Goal: Task Accomplishment & Management: Manage account settings

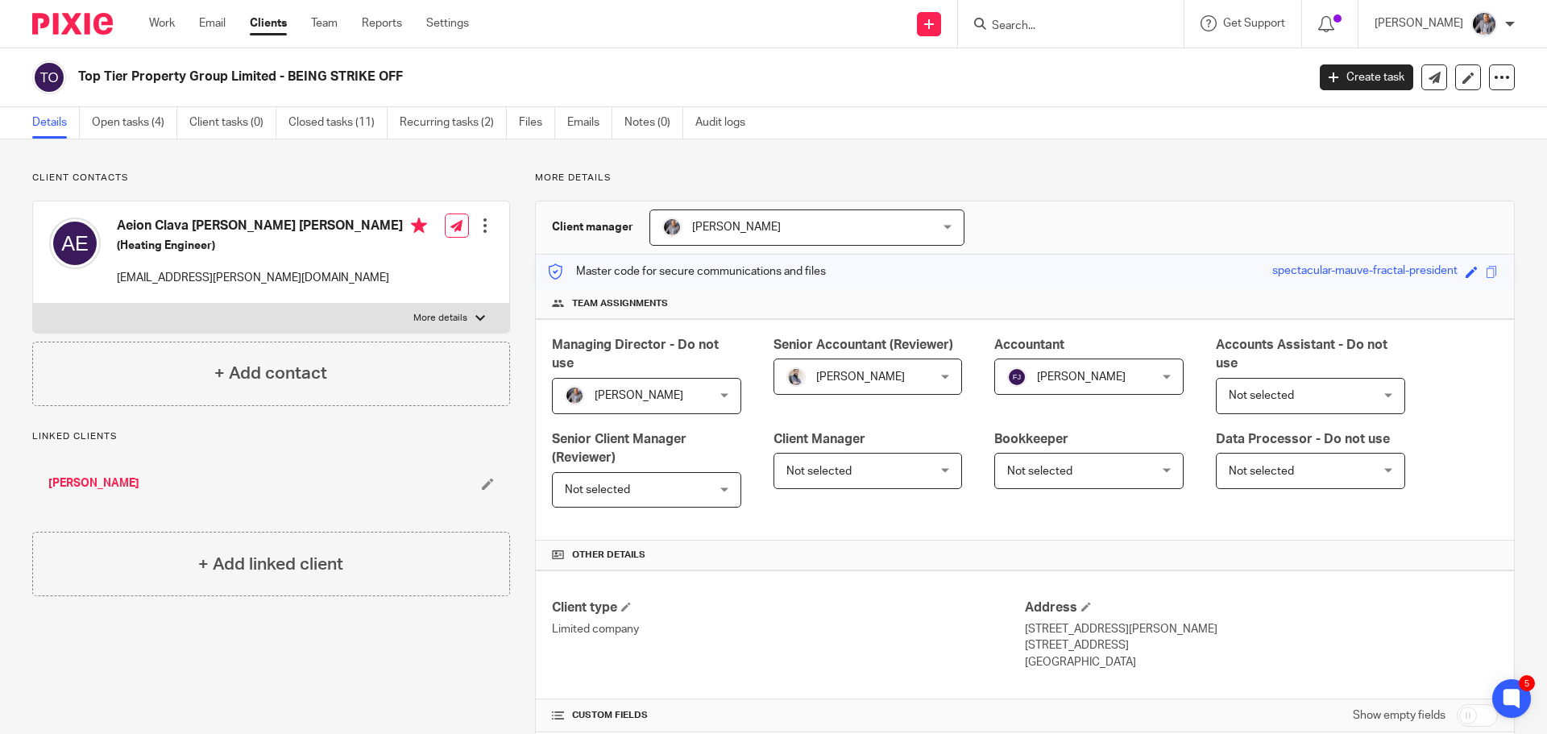
click at [1020, 35] on div at bounding box center [1071, 24] width 226 height 48
click at [1026, 29] on input "Search" at bounding box center [1062, 26] width 145 height 15
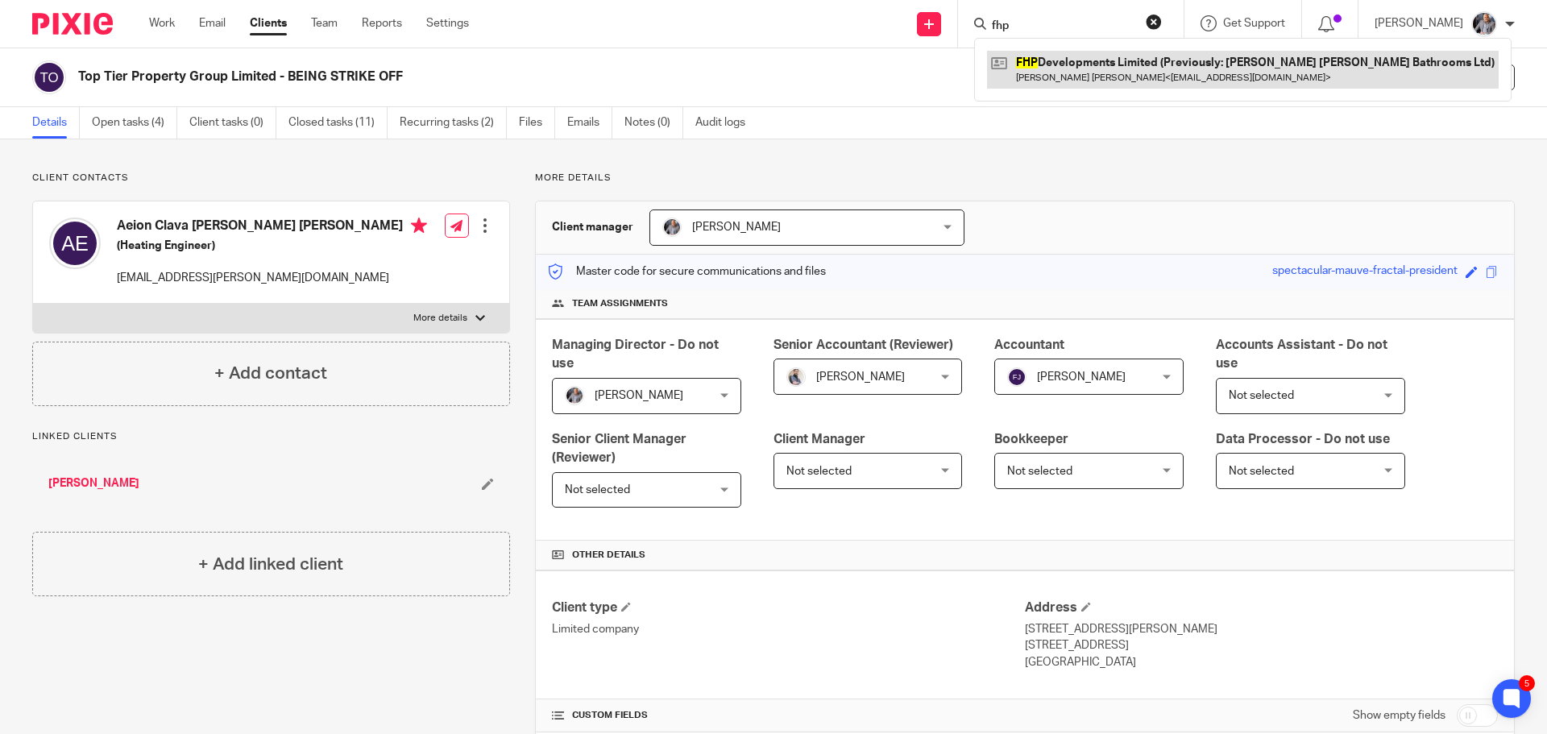
type input "fhp"
click at [1150, 71] on link at bounding box center [1243, 69] width 512 height 37
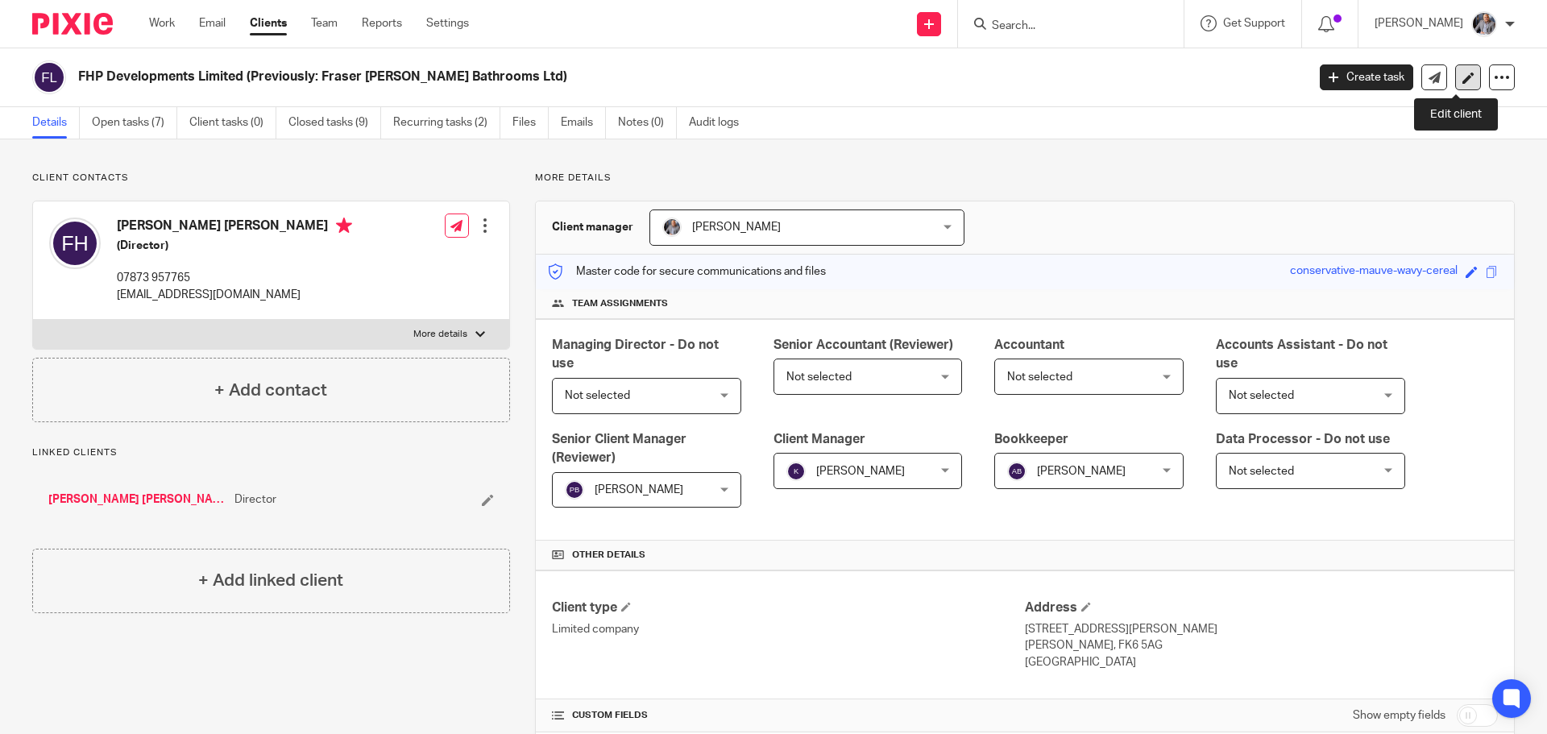
click at [1463, 77] on icon at bounding box center [1469, 78] width 12 height 12
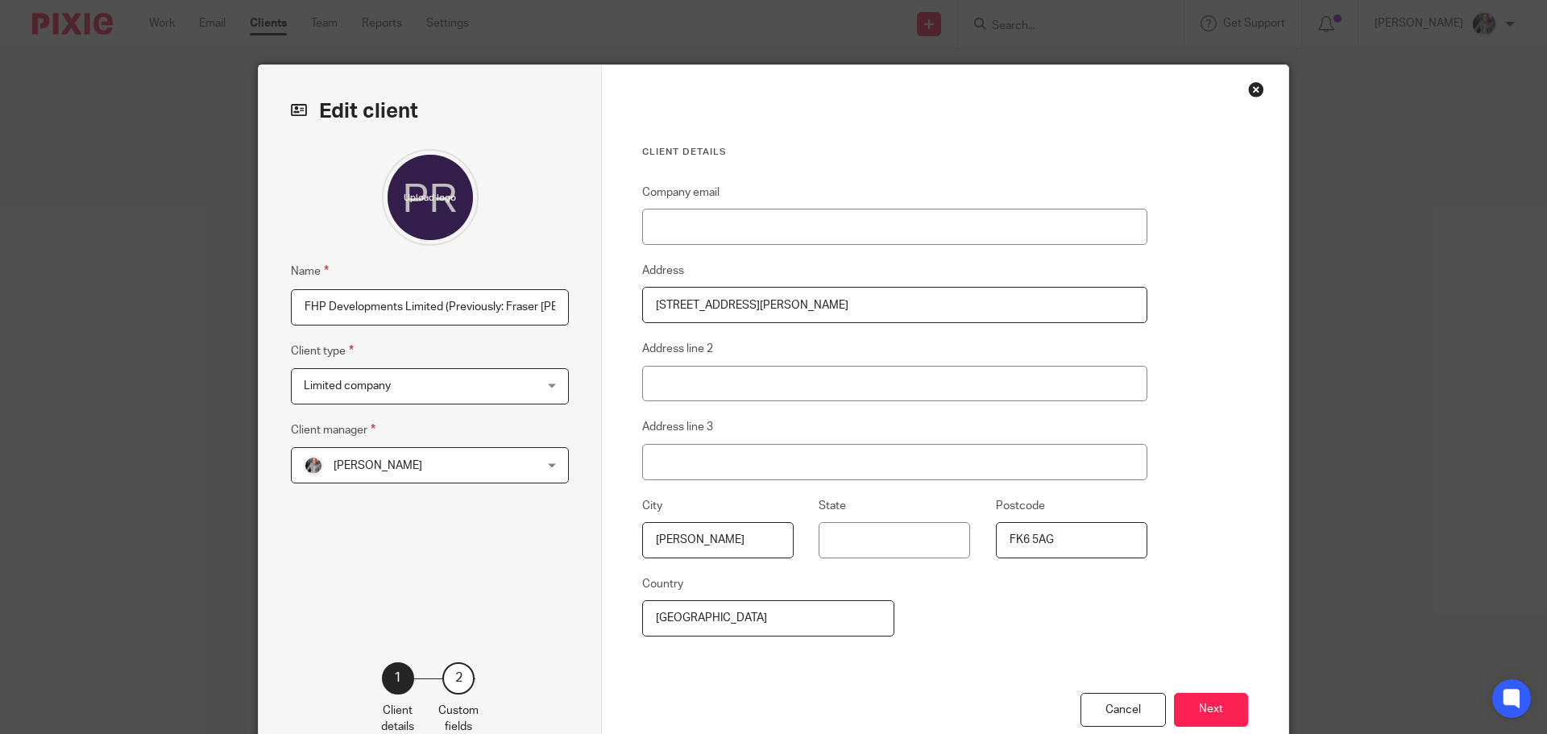
scroll to position [0, 102]
drag, startPoint x: 438, startPoint y: 308, endPoint x: 695, endPoint y: 323, distance: 256.7
click at [695, 323] on div "Edit client Name FHP Developments Limited (Previously: Fraser Hoehle Bathrooms …" at bounding box center [774, 416] width 1030 height 702
type input "FHP Developments Limited"
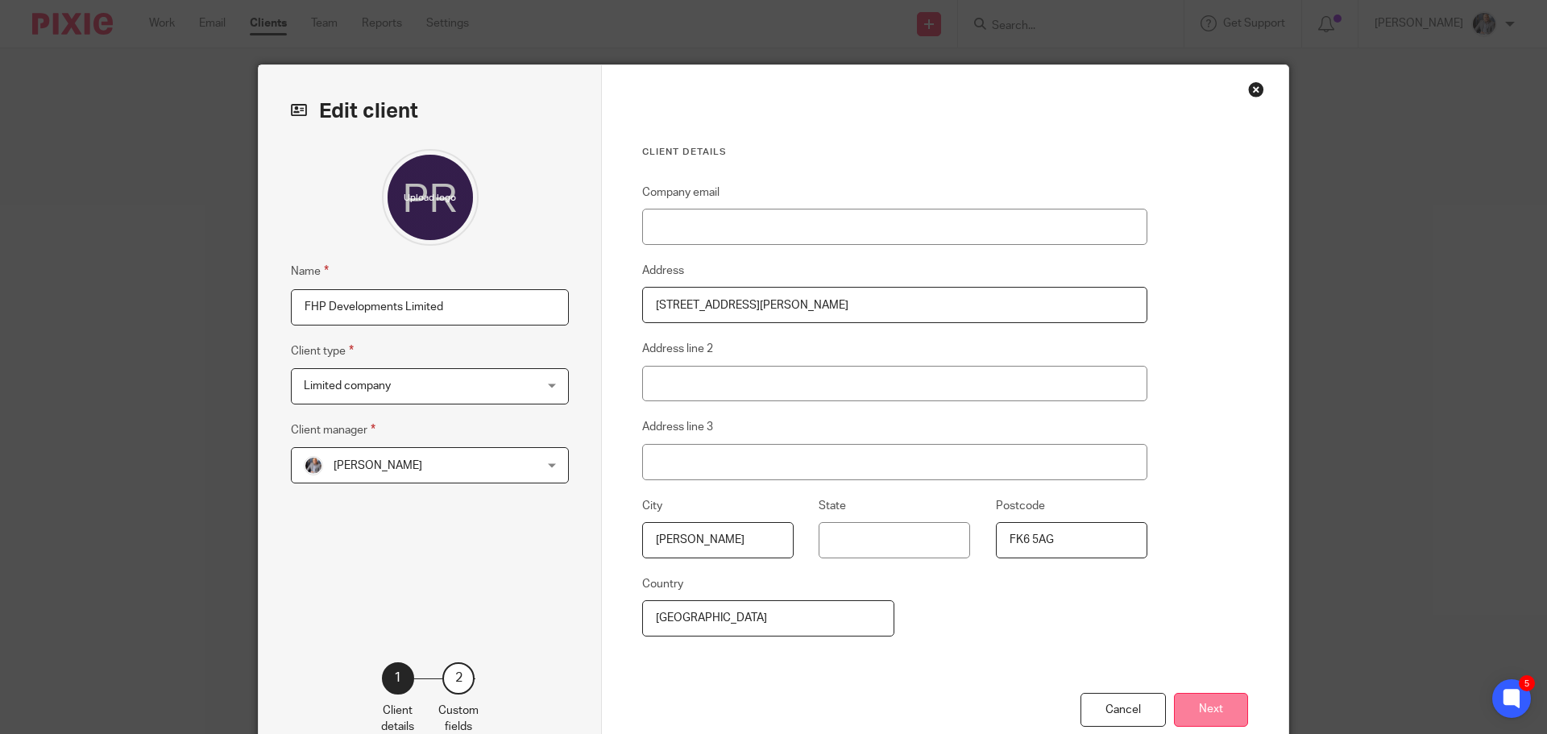
click at [1205, 707] on button "Next" at bounding box center [1211, 710] width 74 height 35
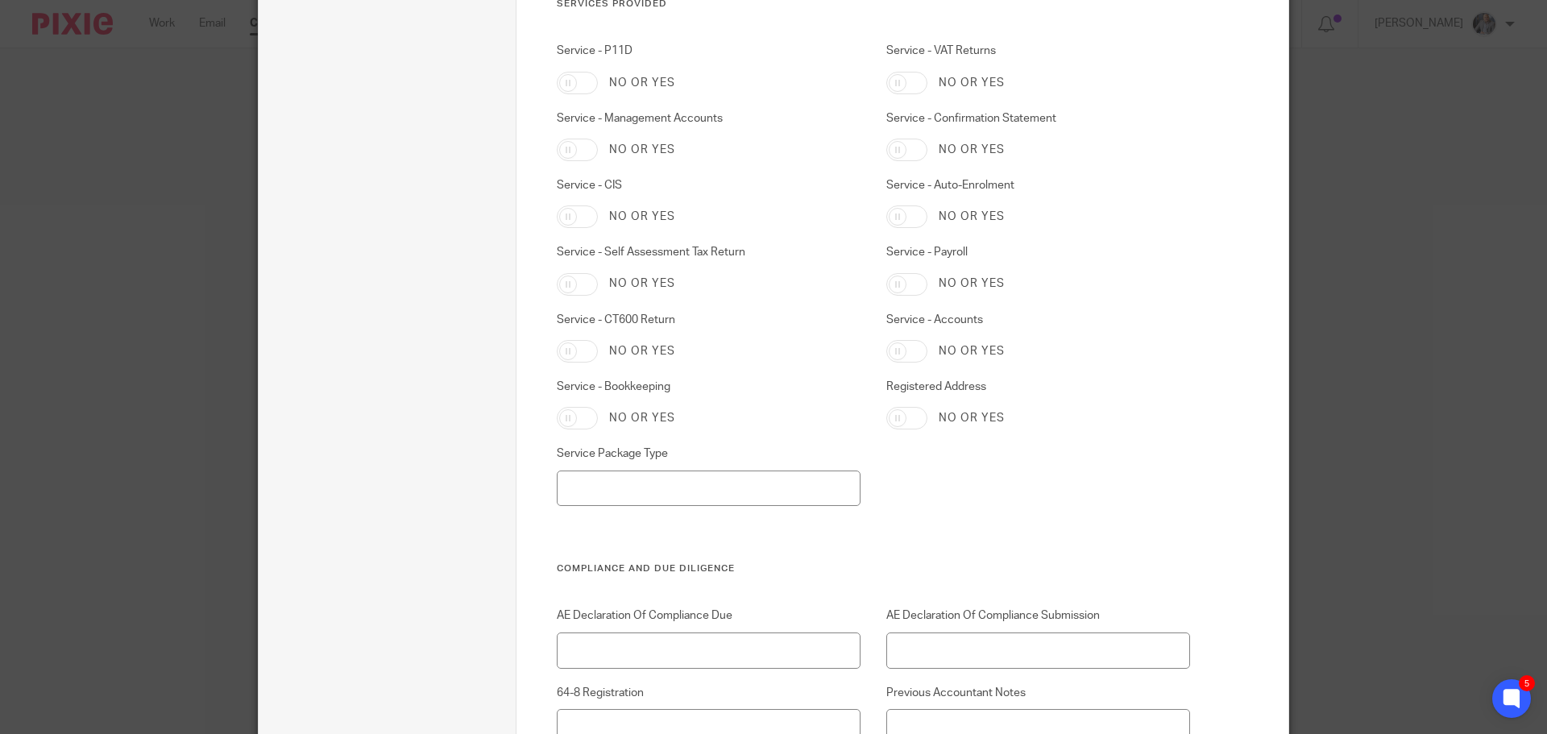
scroll to position [4604, 0]
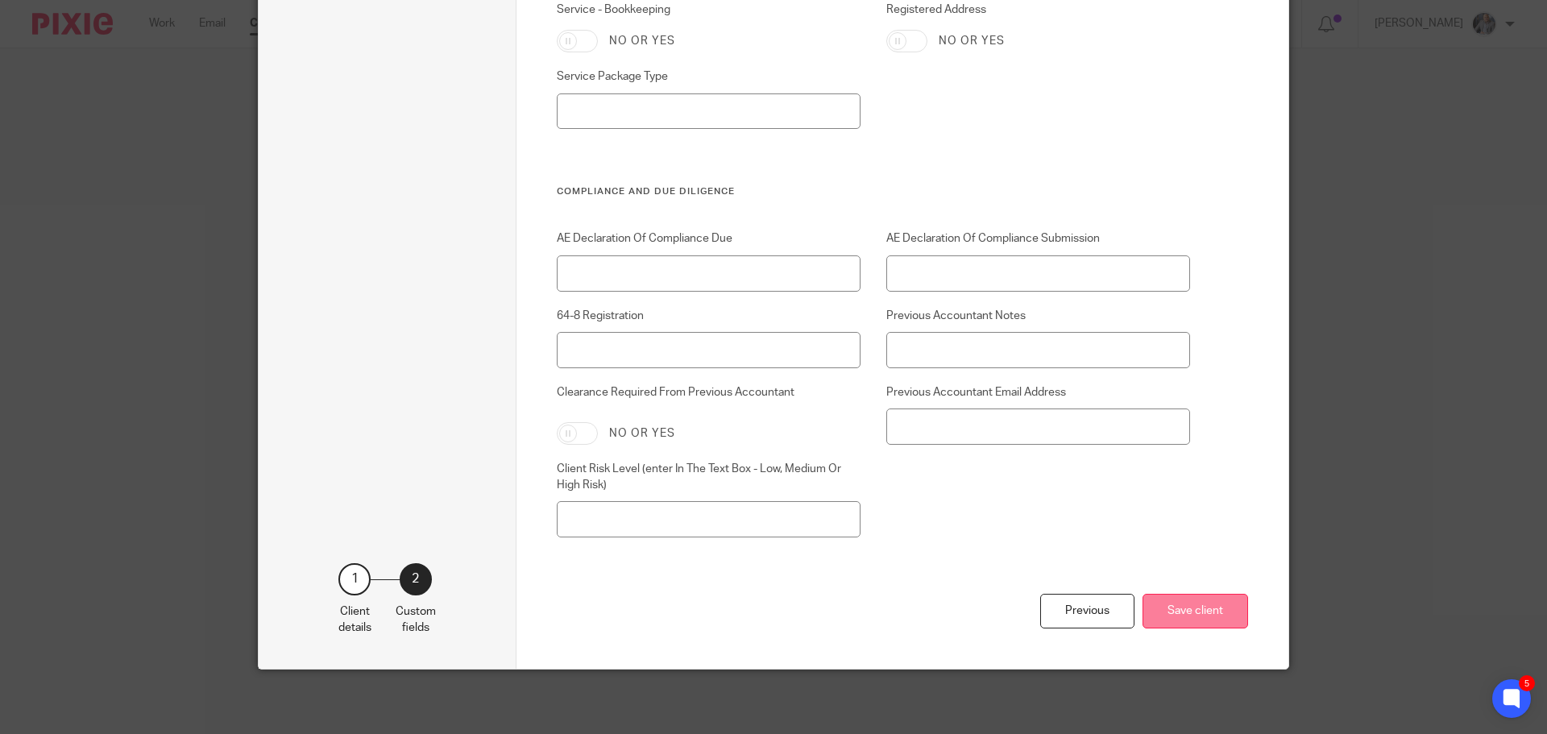
click at [1196, 615] on button "Save client" at bounding box center [1196, 611] width 106 height 35
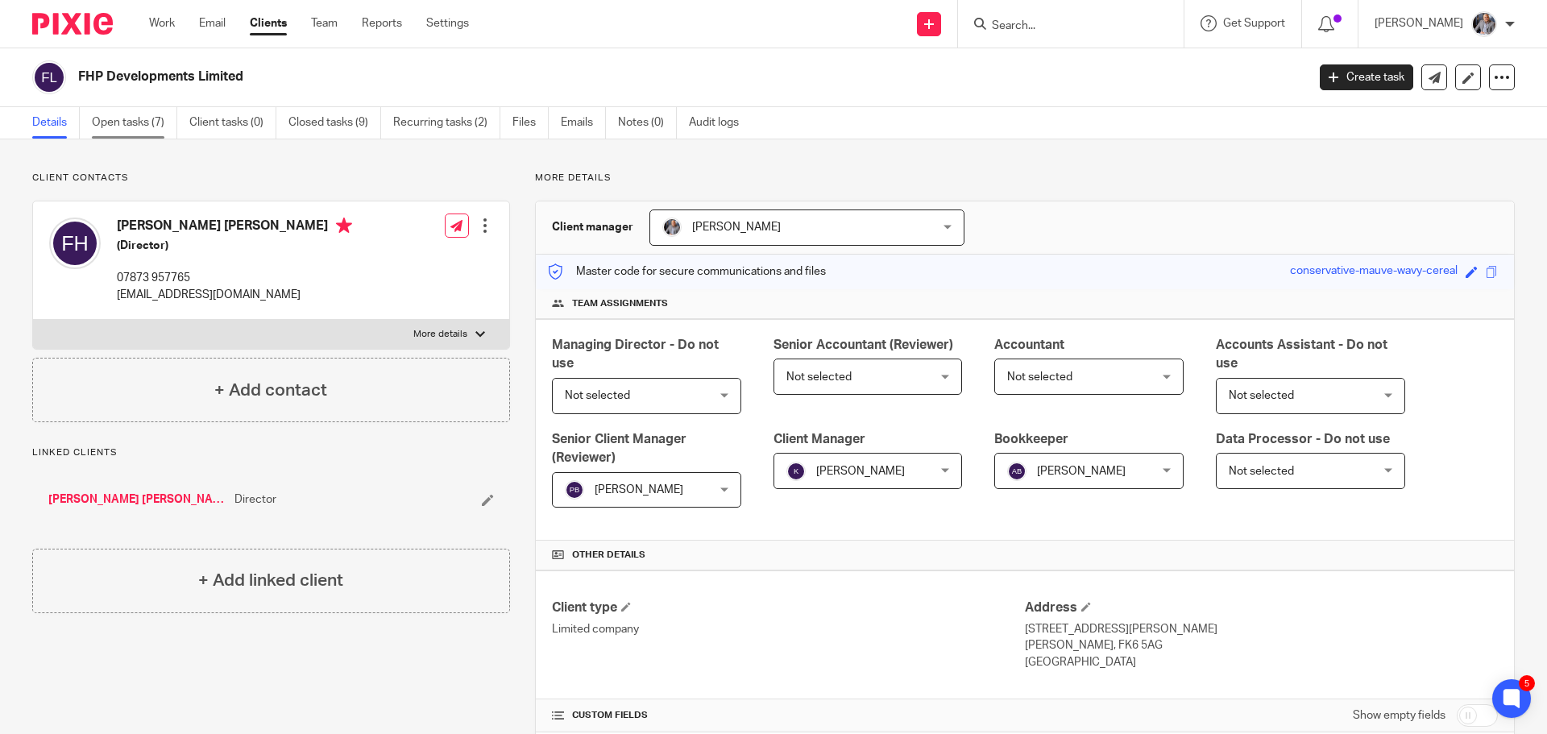
click at [121, 125] on link "Open tasks (7)" at bounding box center [134, 122] width 85 height 31
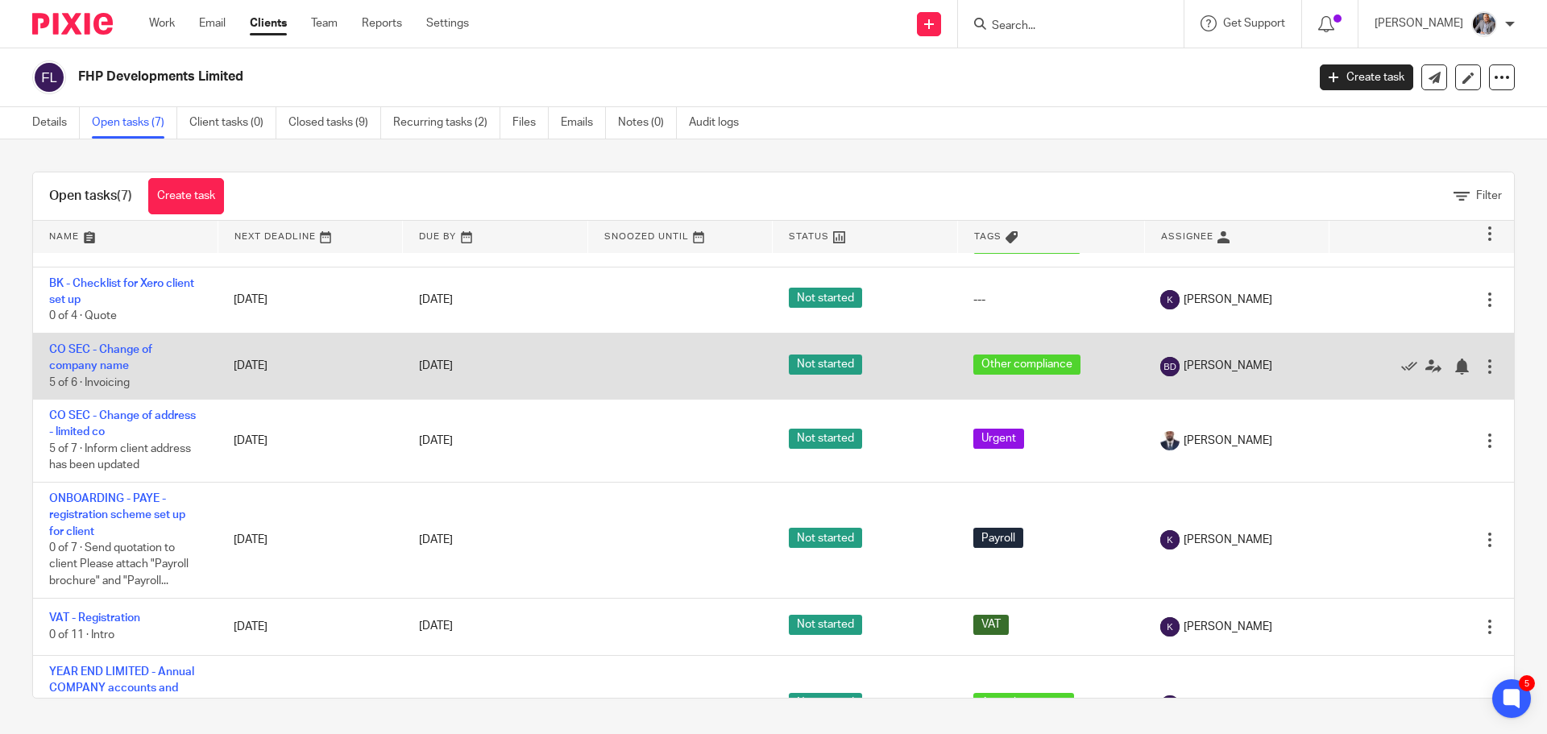
scroll to position [109, 0]
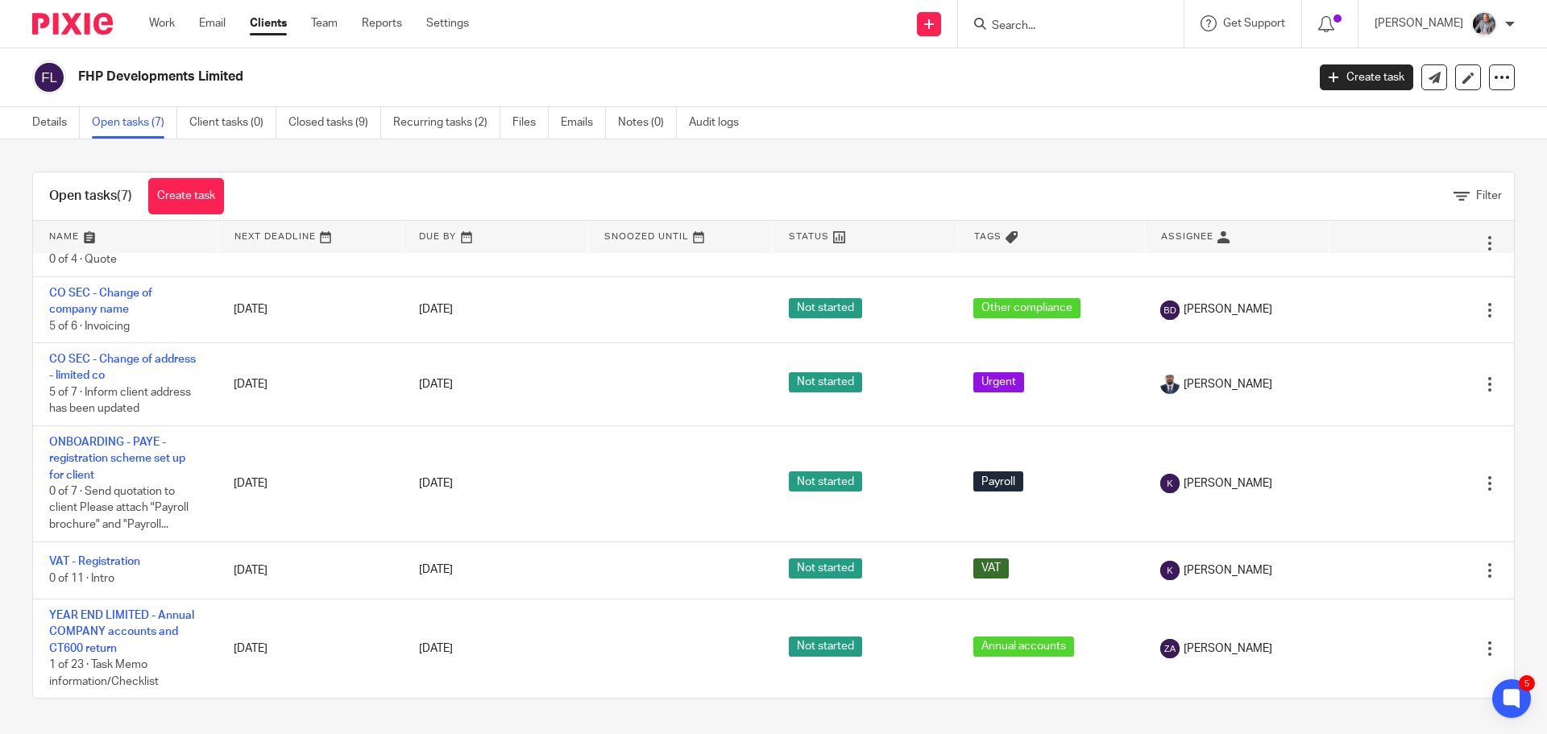
click at [632, 56] on div "FHP Developments Limited Create task Update from Companies House Export data Me…" at bounding box center [773, 77] width 1547 height 59
